Goal: Information Seeking & Learning: Learn about a topic

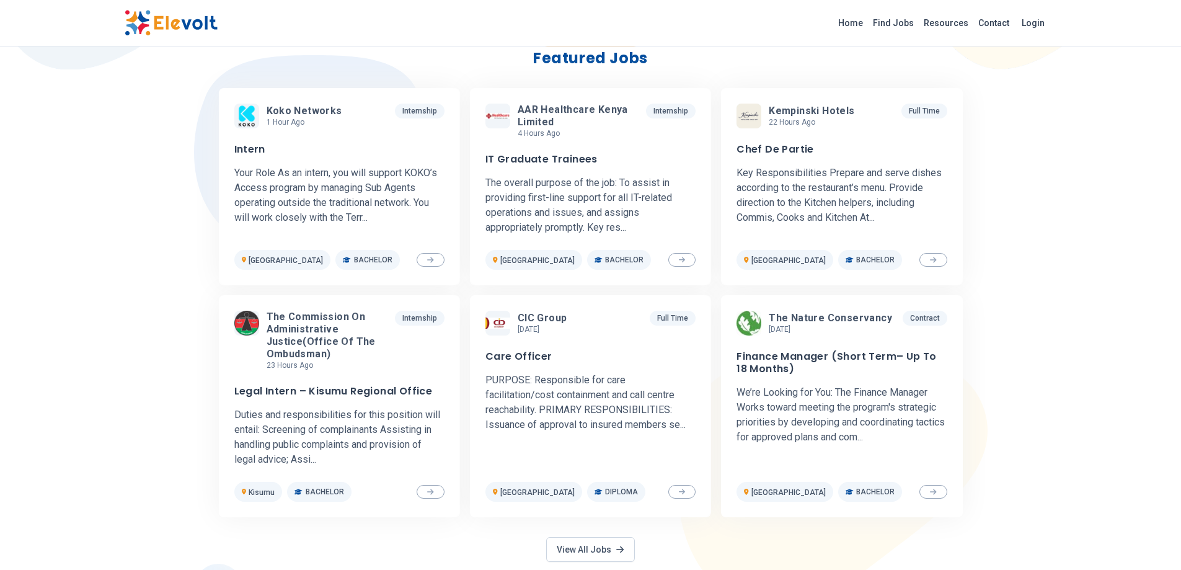
scroll to position [412, 0]
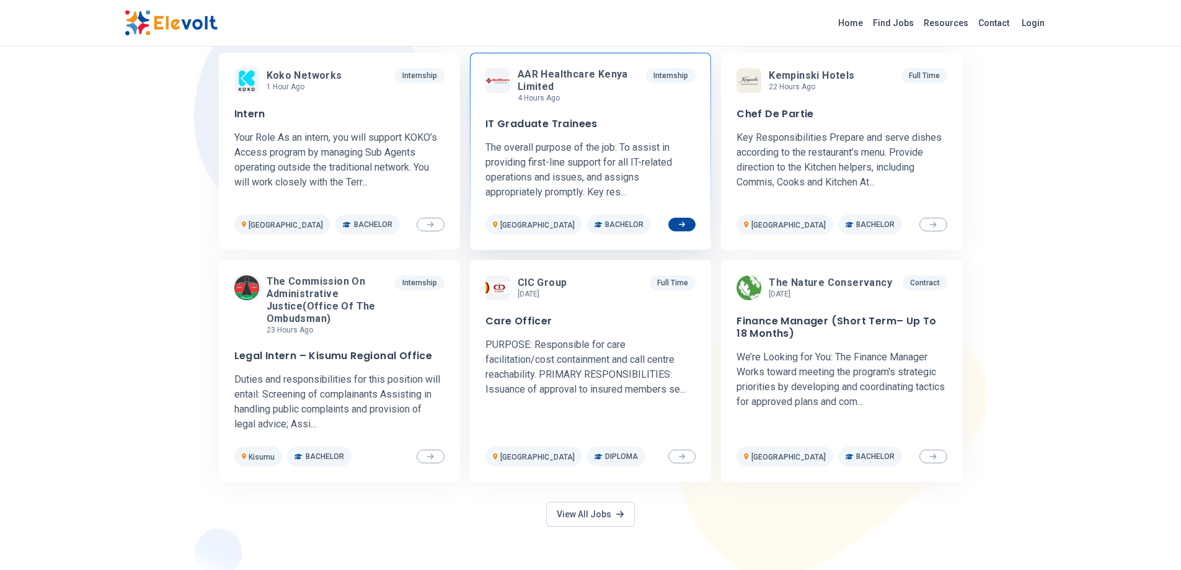
click at [566, 125] on h3 "IT Graduate Trainees" at bounding box center [542, 124] width 112 height 12
